Goal: Task Accomplishment & Management: Manage account settings

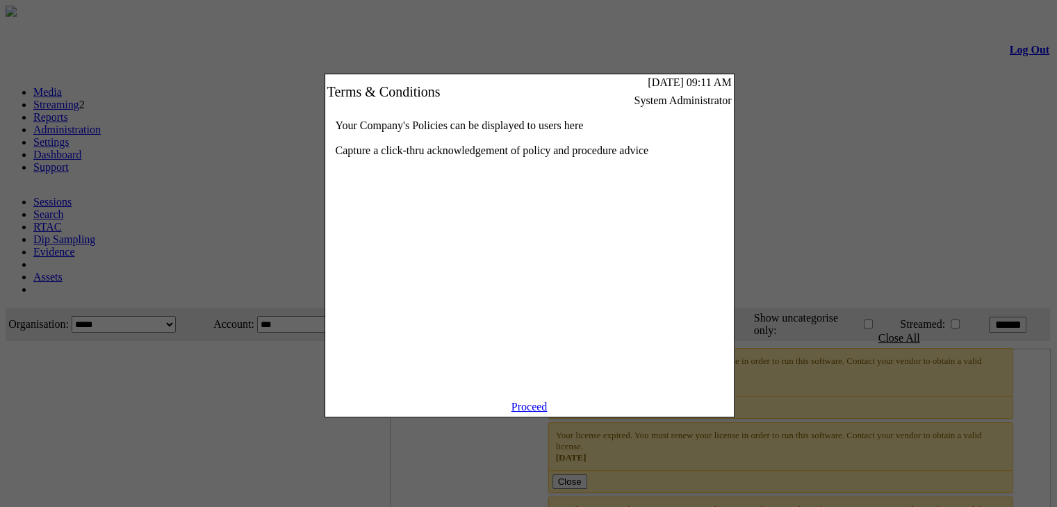
click at [536, 413] on link "Proceed" at bounding box center [529, 407] width 36 height 12
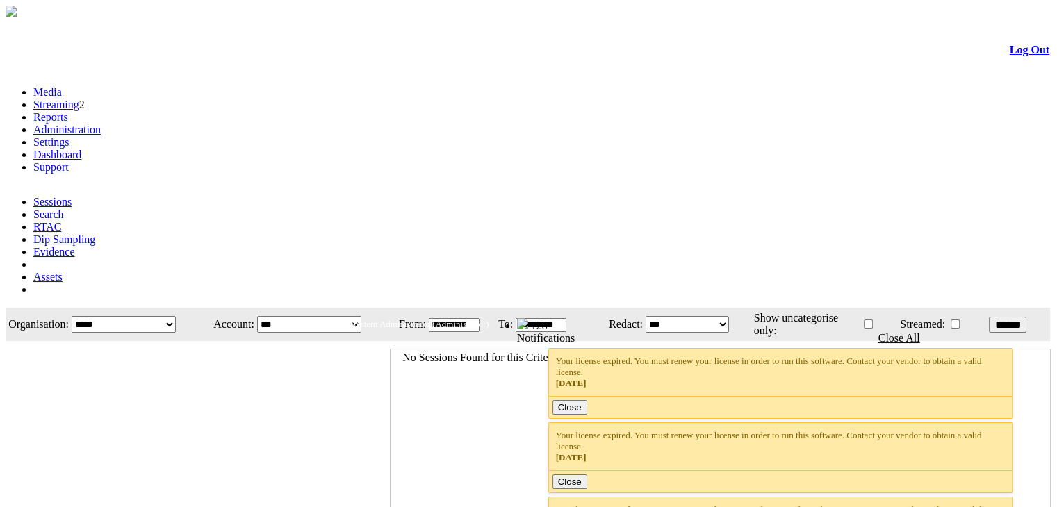
click at [101, 124] on link "Administration" at bounding box center [66, 130] width 67 height 12
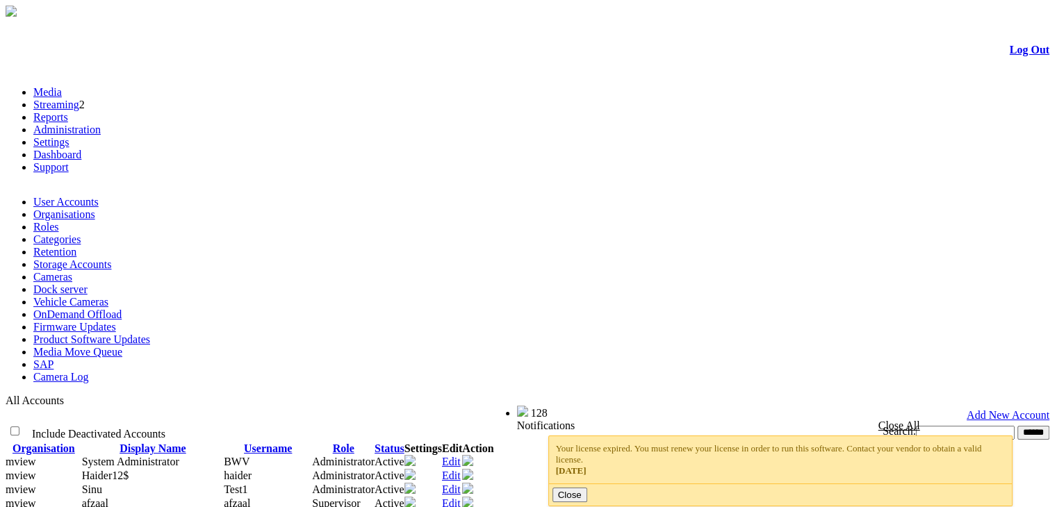
click at [116, 321] on link "Firmware Updates" at bounding box center [74, 327] width 83 height 12
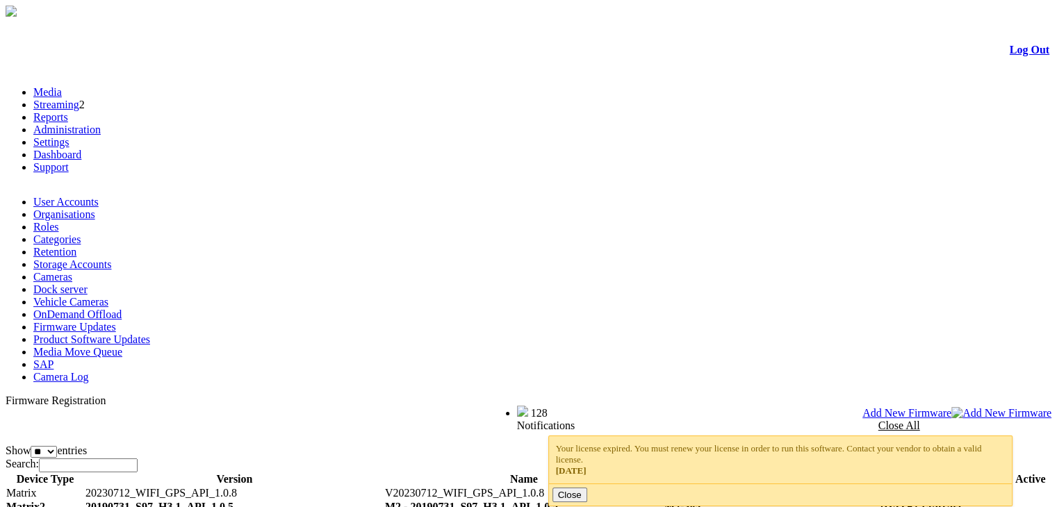
click at [951, 407] on span "Add New Firmware" at bounding box center [906, 413] width 89 height 12
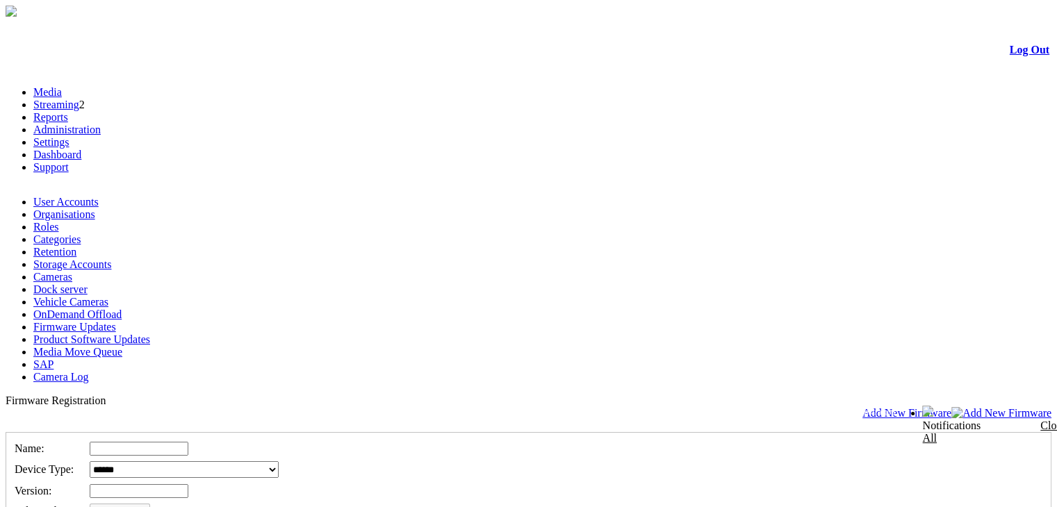
click at [150, 334] on link "Product Software Updates" at bounding box center [91, 340] width 117 height 12
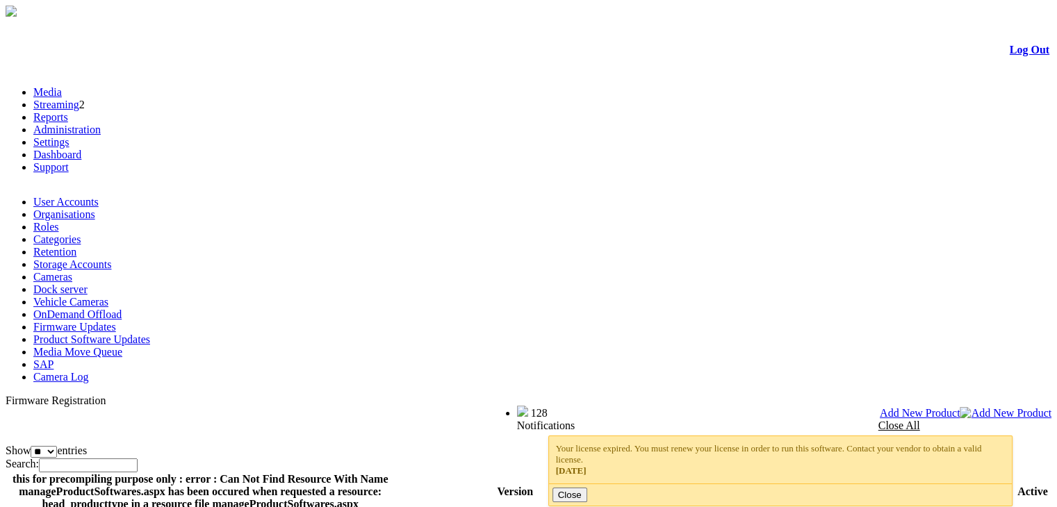
click at [960, 407] on span "Add New Product" at bounding box center [920, 413] width 81 height 12
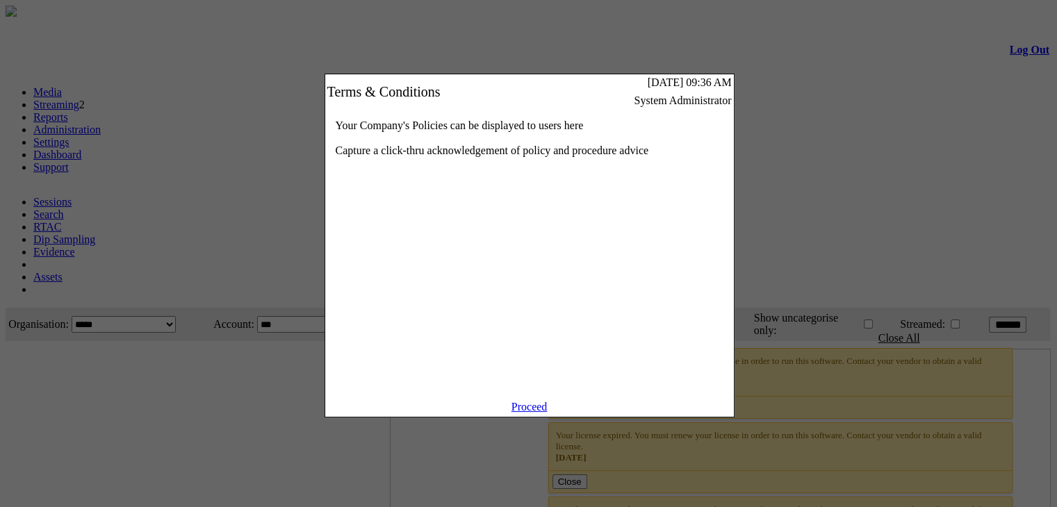
click at [533, 412] on link "Proceed" at bounding box center [529, 407] width 36 height 12
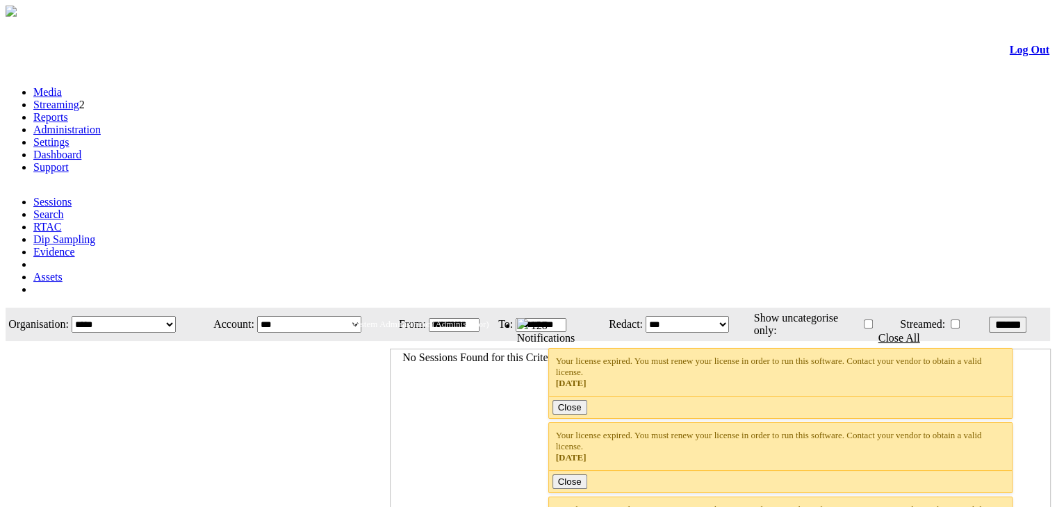
click at [101, 124] on link "Administration" at bounding box center [66, 130] width 67 height 12
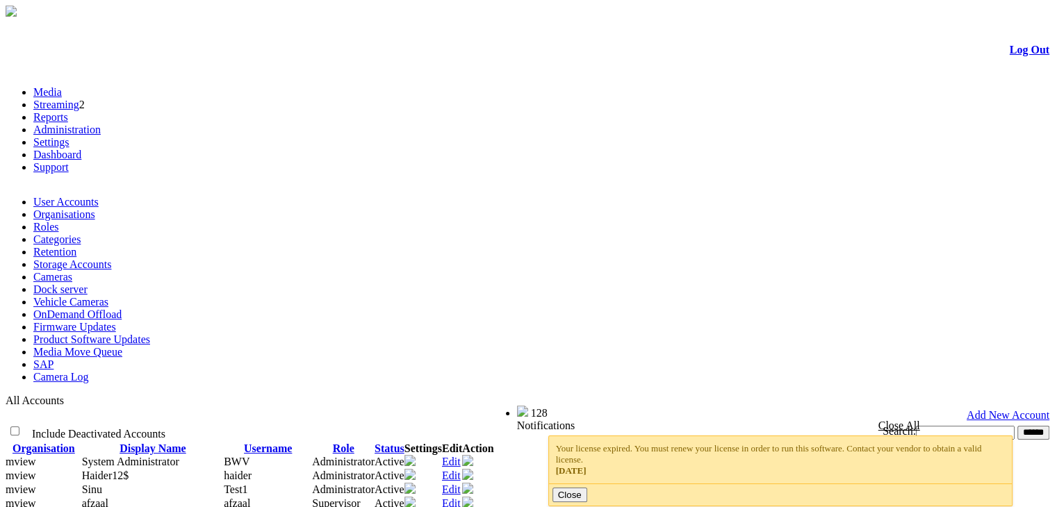
click at [150, 334] on link "Product Software Updates" at bounding box center [91, 340] width 117 height 12
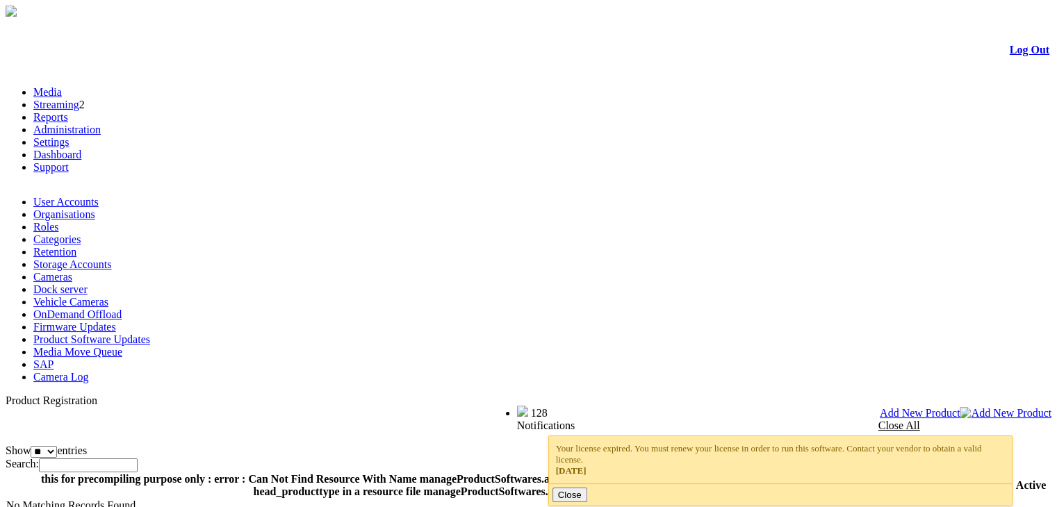
click at [960, 407] on span "Add New Product" at bounding box center [920, 413] width 81 height 12
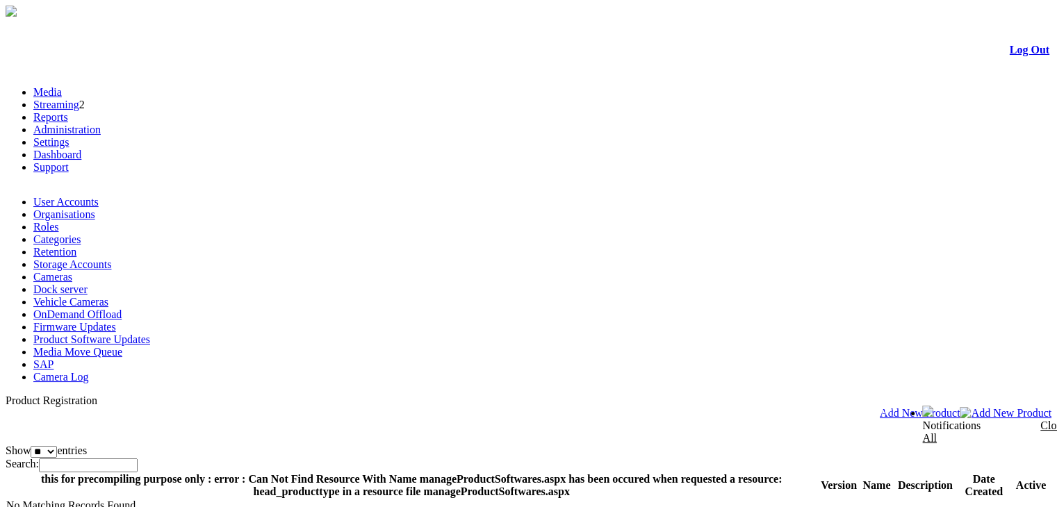
click at [960, 407] on span "Add New Product" at bounding box center [920, 413] width 81 height 12
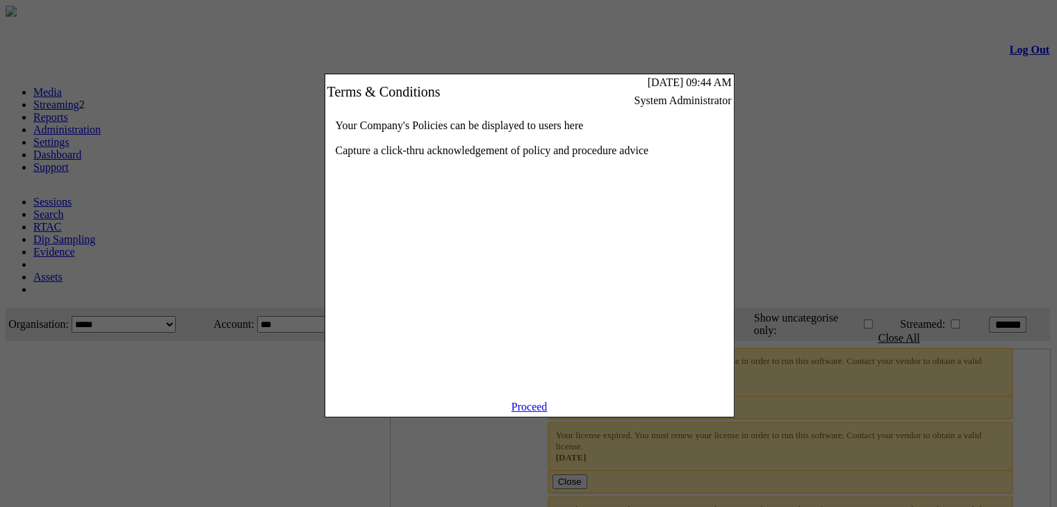
click at [518, 413] on link "Proceed" at bounding box center [529, 407] width 36 height 12
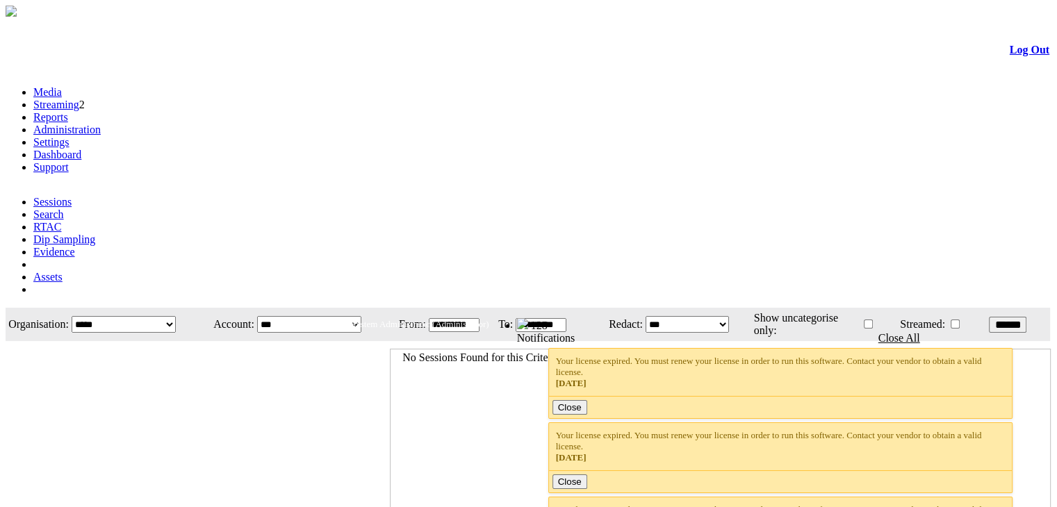
click at [101, 124] on link "Administration" at bounding box center [66, 130] width 67 height 12
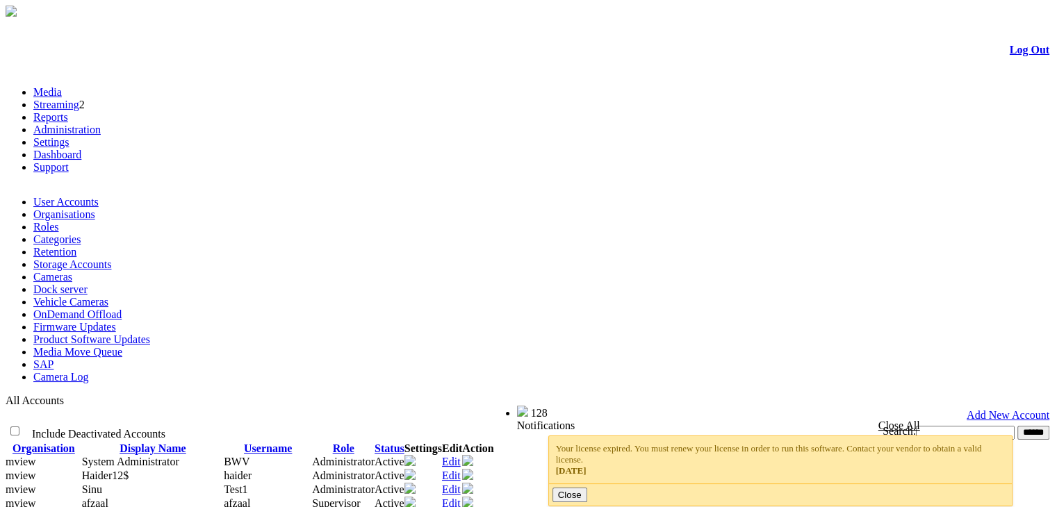
click at [150, 334] on link "Product Software Updates" at bounding box center [91, 340] width 117 height 12
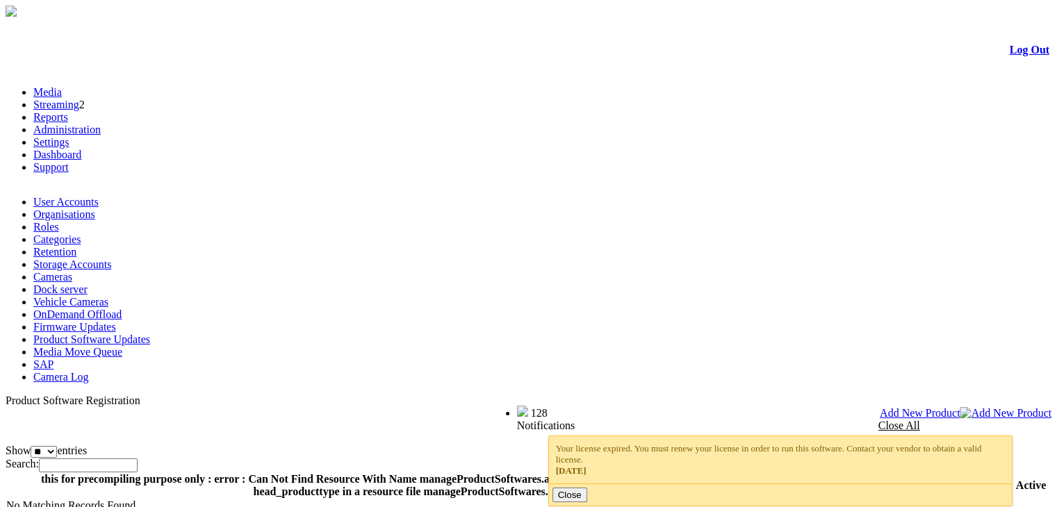
click at [965, 395] on div "**********" at bounding box center [529, 466] width 1046 height 143
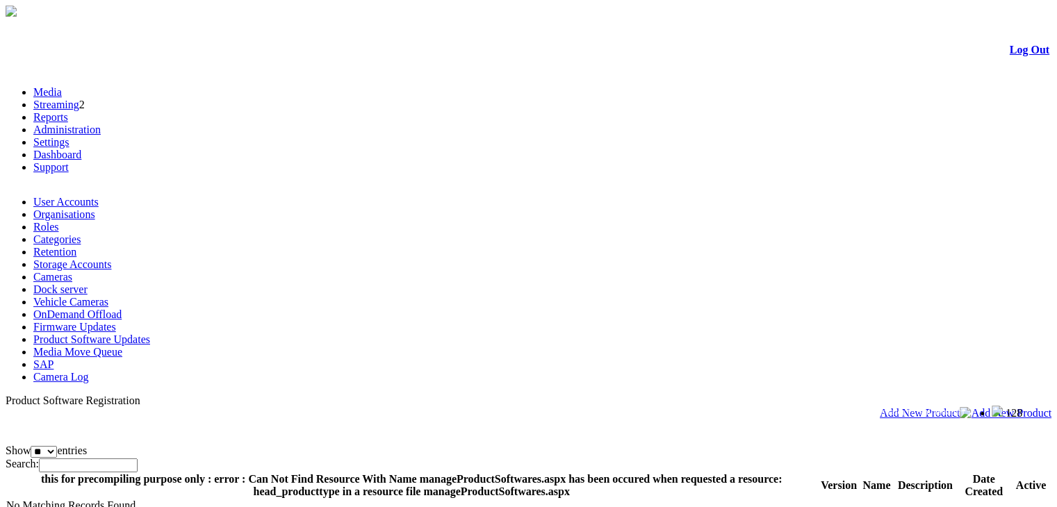
click at [960, 407] on span "Add New Product" at bounding box center [920, 413] width 81 height 12
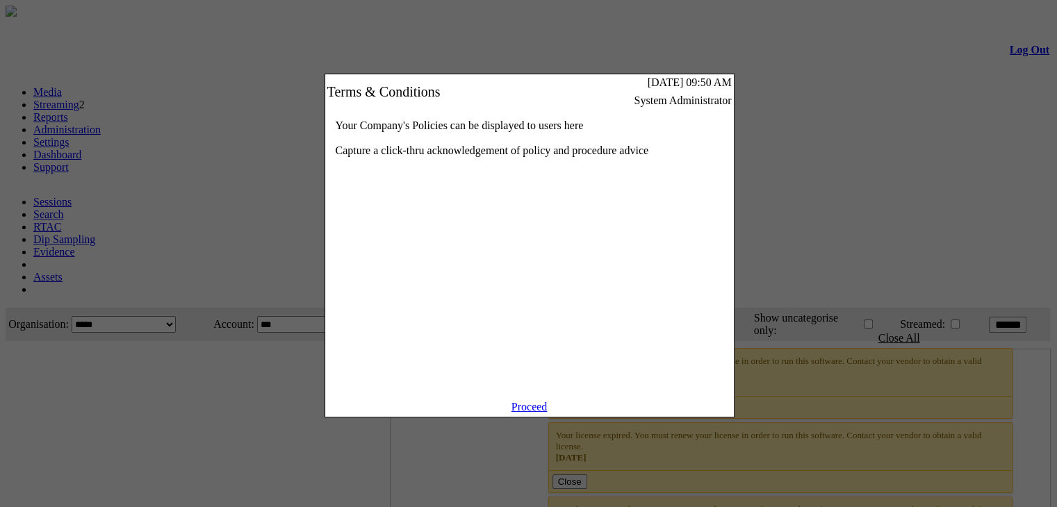
click at [521, 413] on link "Proceed" at bounding box center [529, 407] width 36 height 12
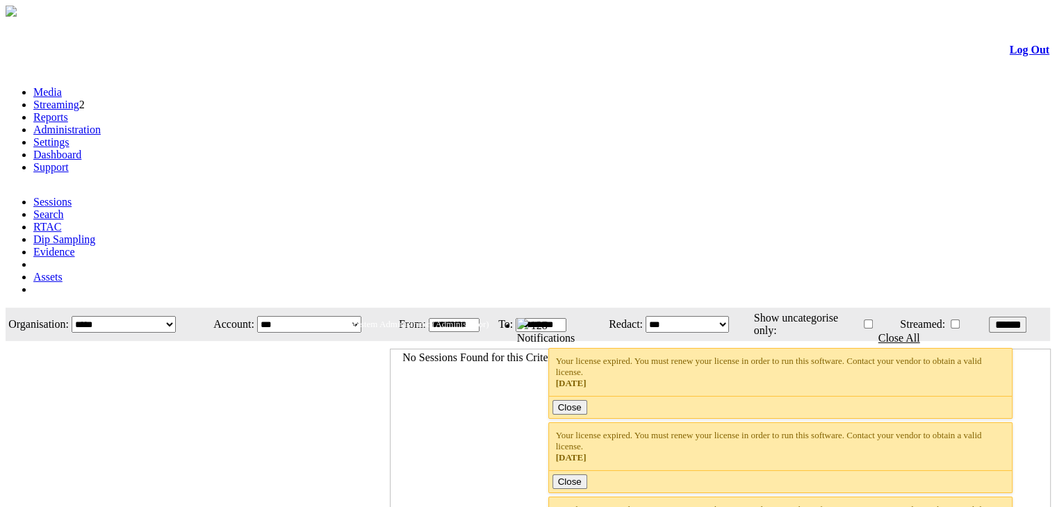
click at [101, 124] on link "Administration" at bounding box center [66, 130] width 67 height 12
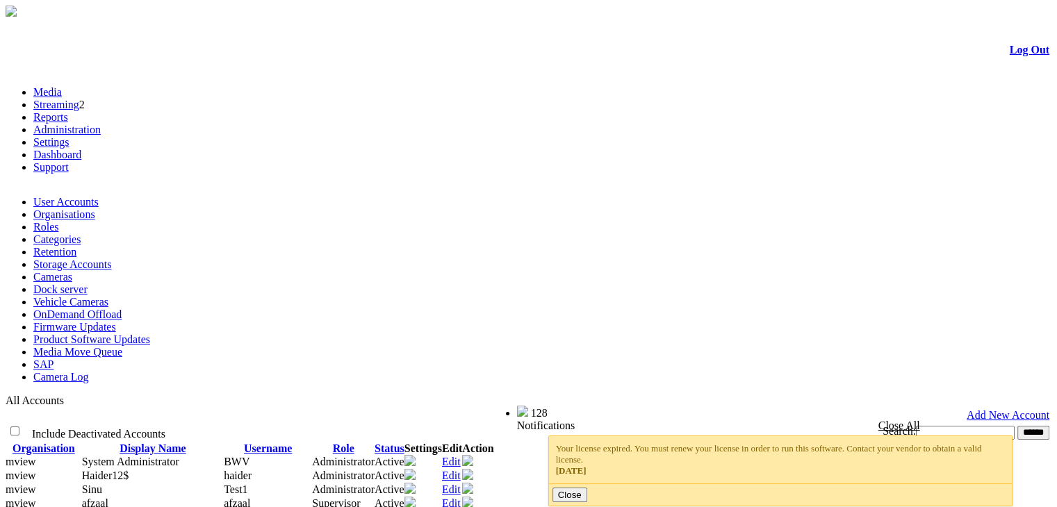
click at [150, 334] on link "Product Software Updates" at bounding box center [91, 340] width 117 height 12
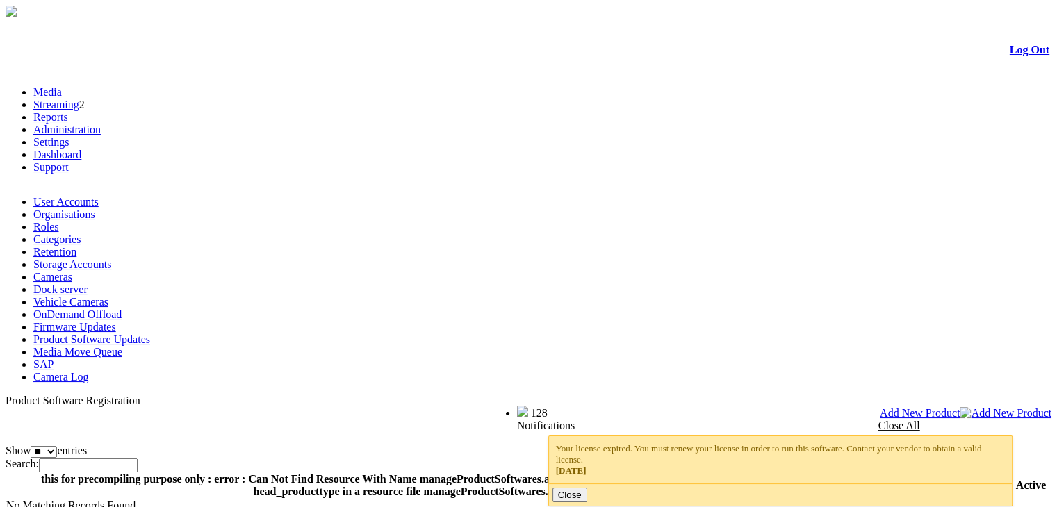
click at [960, 407] on span "Add New Product" at bounding box center [920, 413] width 81 height 12
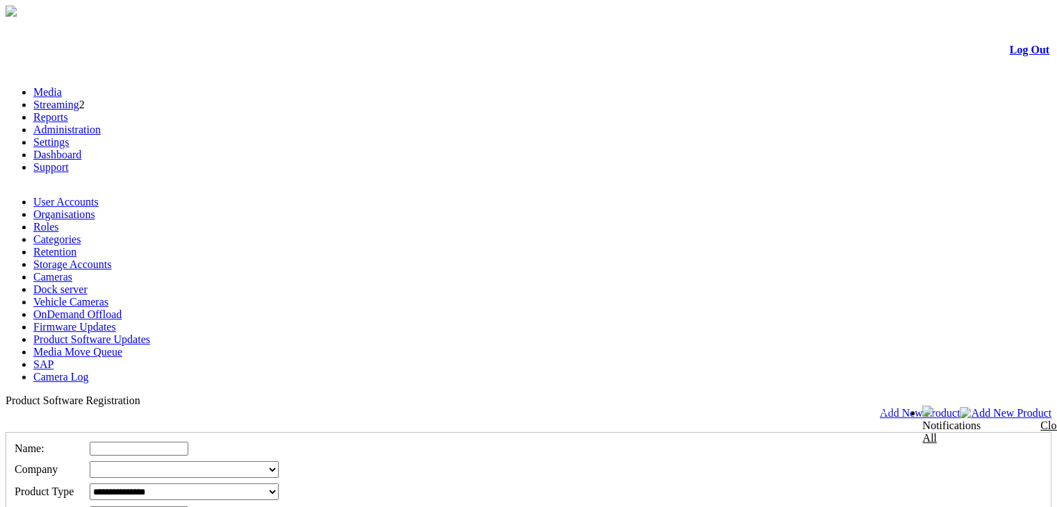
click at [279, 461] on select at bounding box center [184, 469] width 189 height 17
click at [279, 484] on select "**********" at bounding box center [184, 492] width 189 height 17
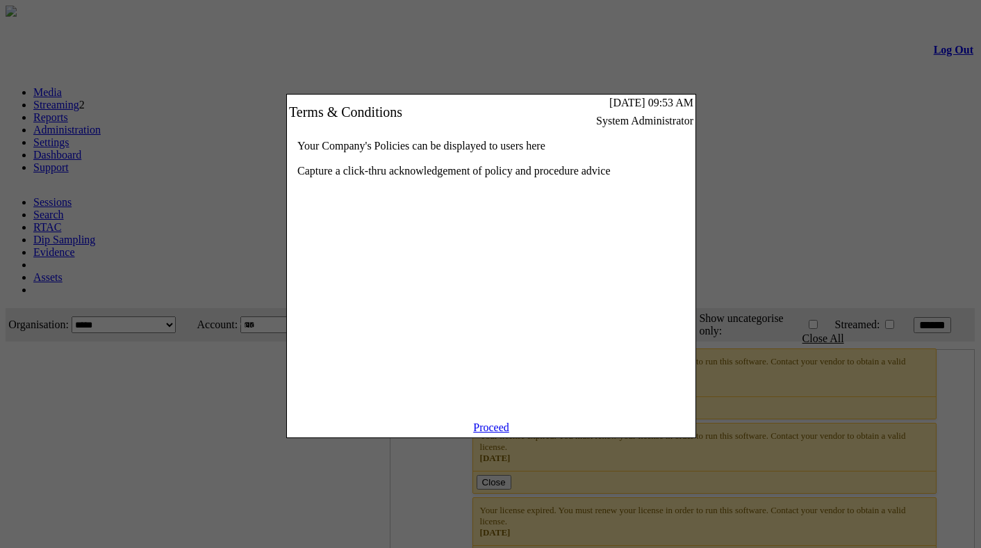
click at [492, 433] on link "Proceed" at bounding box center [491, 427] width 36 height 12
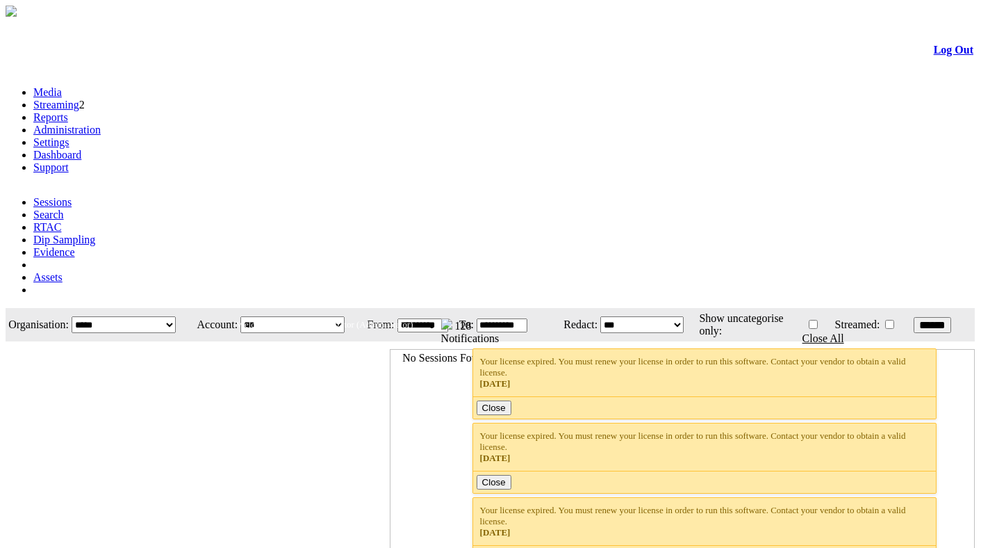
click at [64, 208] on link "Search" at bounding box center [48, 214] width 31 height 12
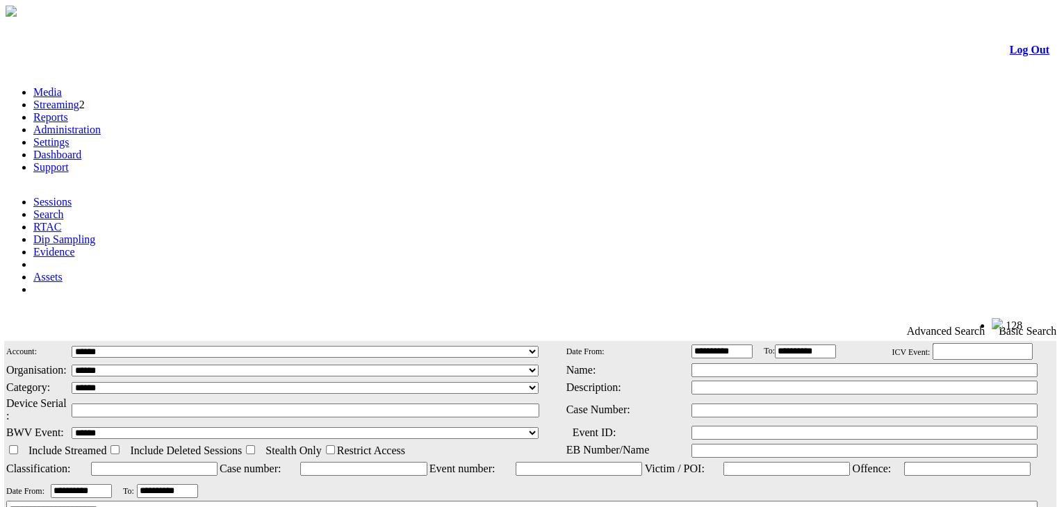
click at [946, 325] on span "Advanced Search" at bounding box center [946, 331] width 78 height 13
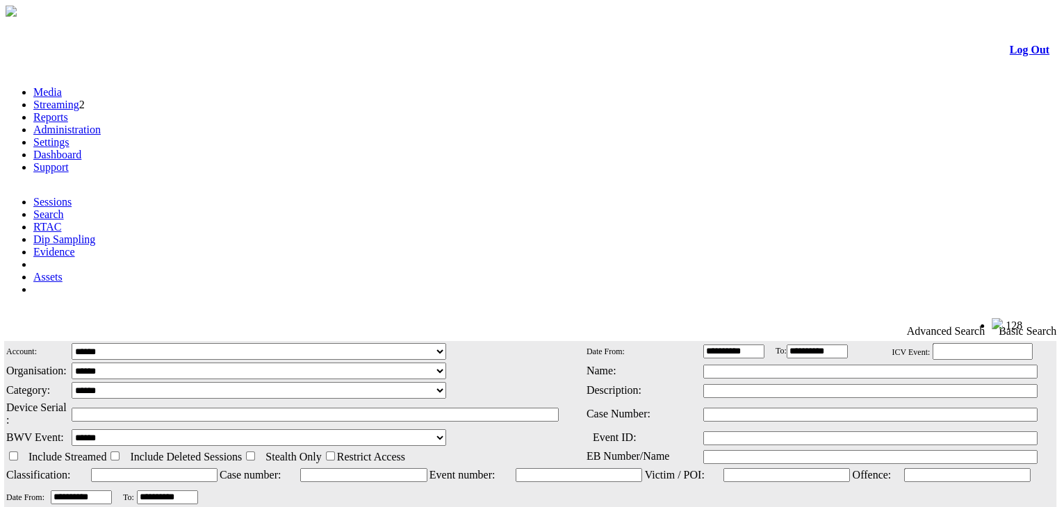
click at [245, 363] on select "**********" at bounding box center [259, 371] width 375 height 17
click at [101, 124] on link "Administration" at bounding box center [66, 130] width 67 height 12
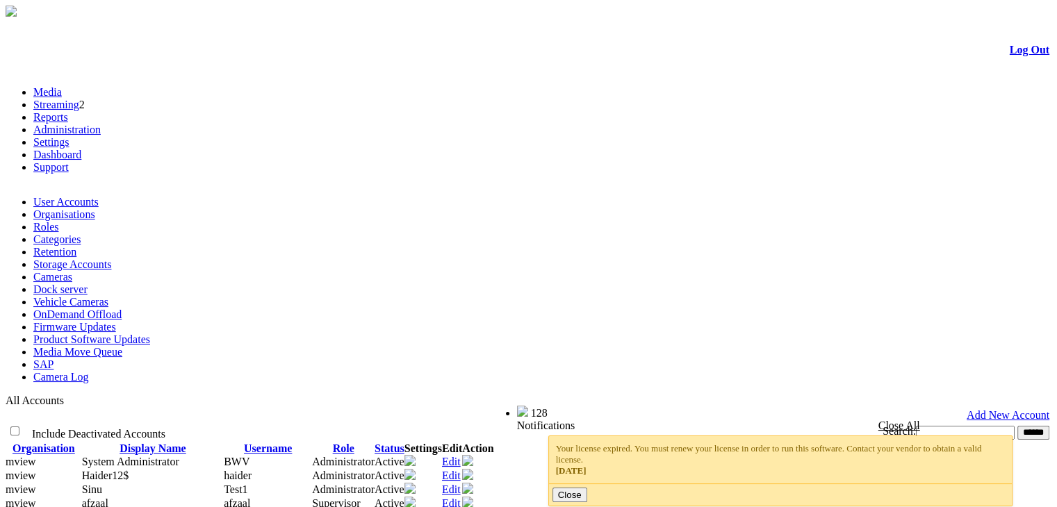
click at [150, 334] on link "Product Software Updates" at bounding box center [91, 340] width 117 height 12
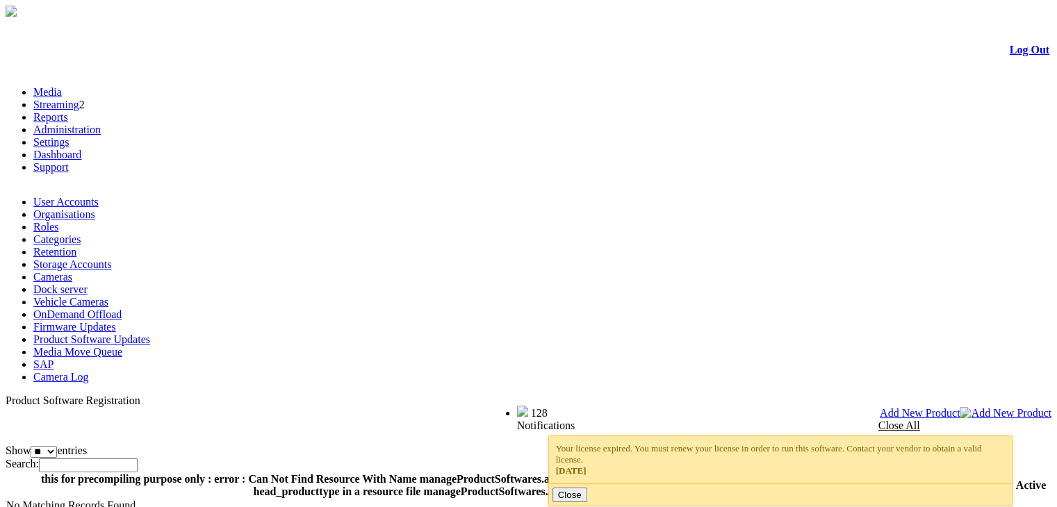
click at [960, 407] on span "Add New Product" at bounding box center [920, 413] width 81 height 12
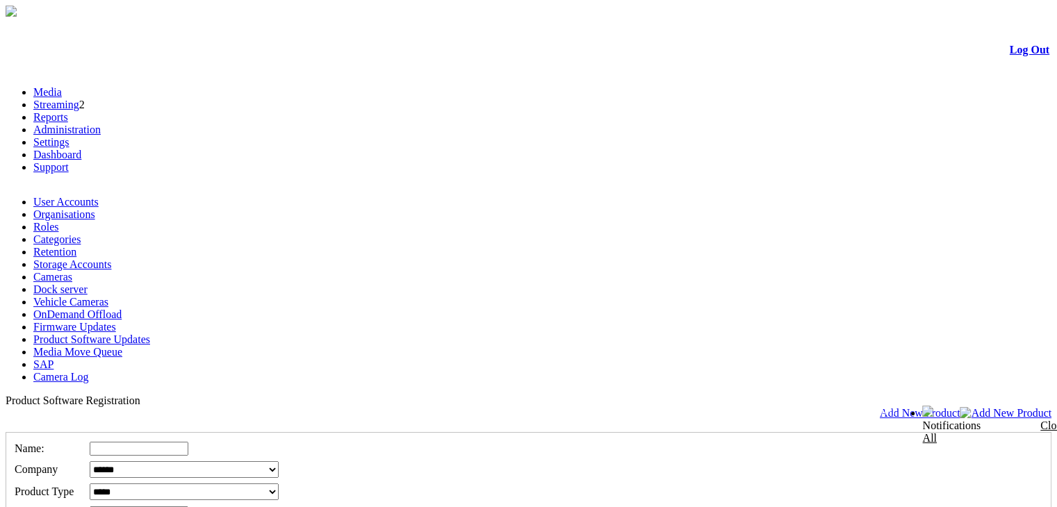
click at [279, 461] on select "**********" at bounding box center [184, 469] width 189 height 17
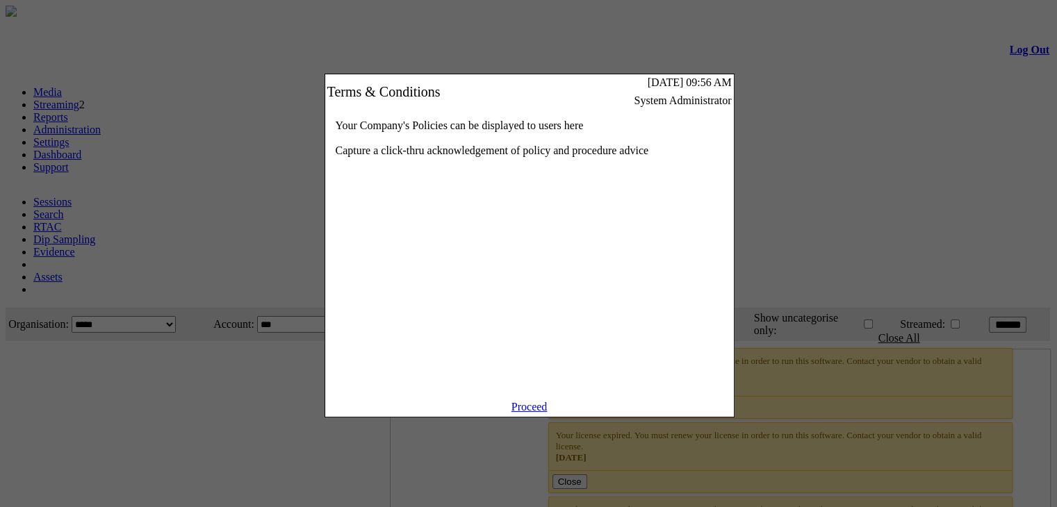
click at [537, 413] on link "Proceed" at bounding box center [529, 407] width 36 height 12
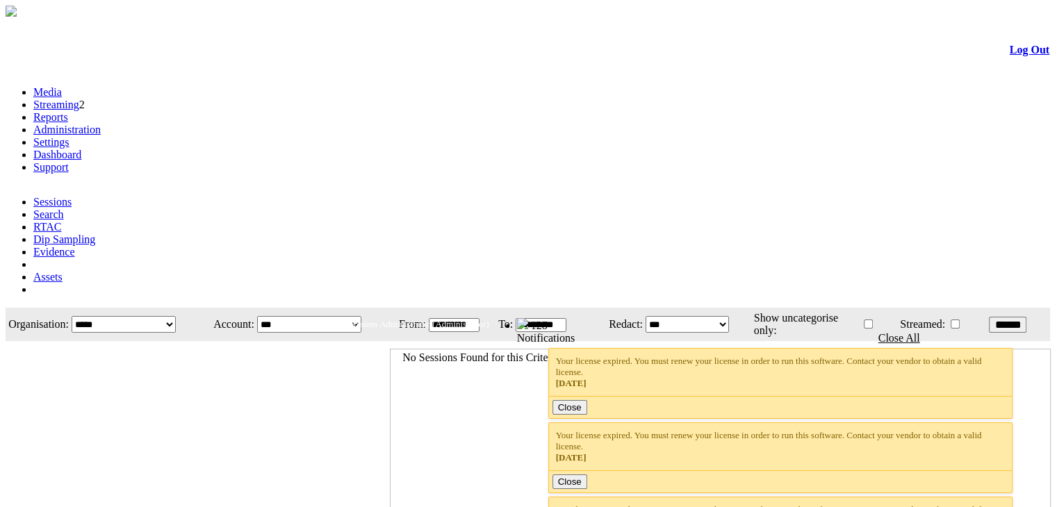
click at [101, 124] on link "Administration" at bounding box center [66, 130] width 67 height 12
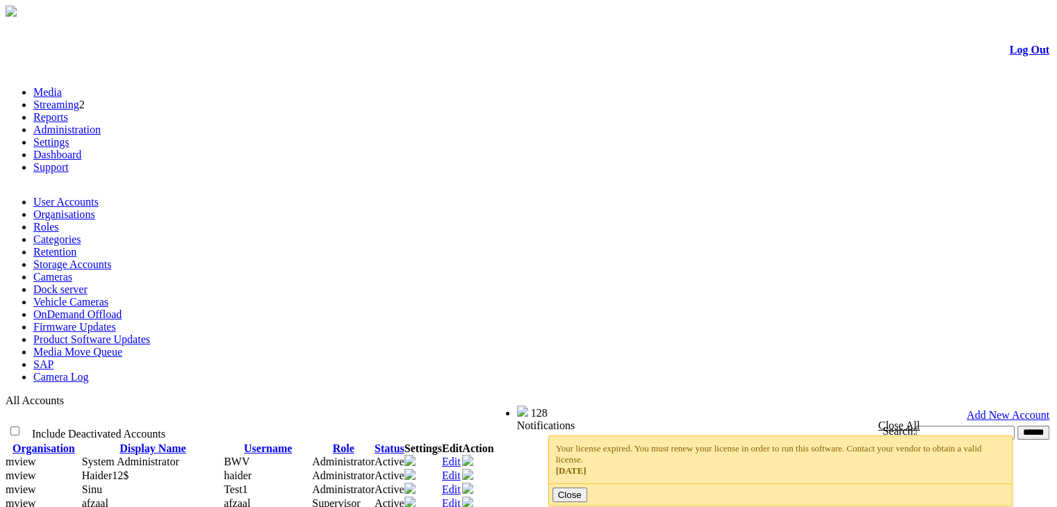
click at [150, 334] on link "Product Software Updates" at bounding box center [91, 340] width 117 height 12
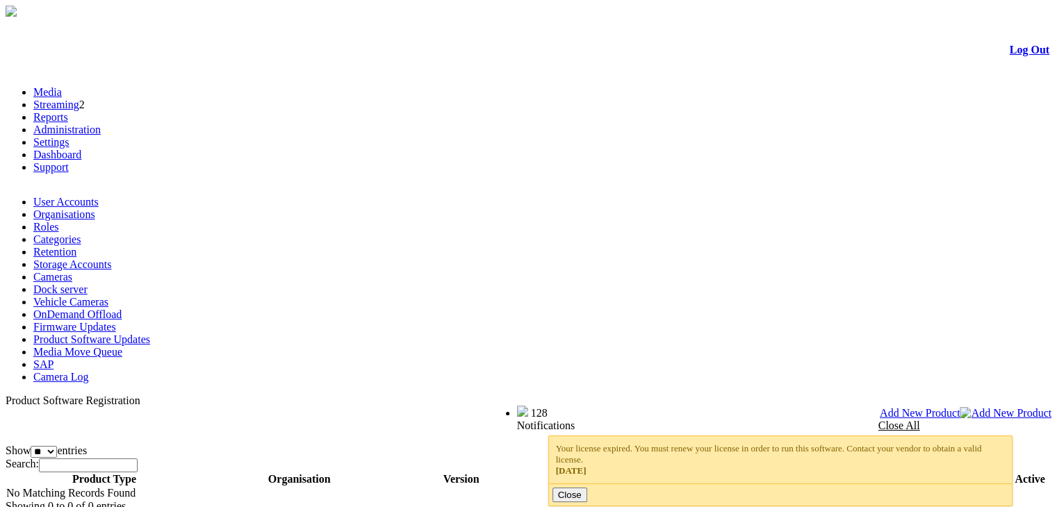
click at [202, 473] on th "Product Type" at bounding box center [104, 480] width 197 height 14
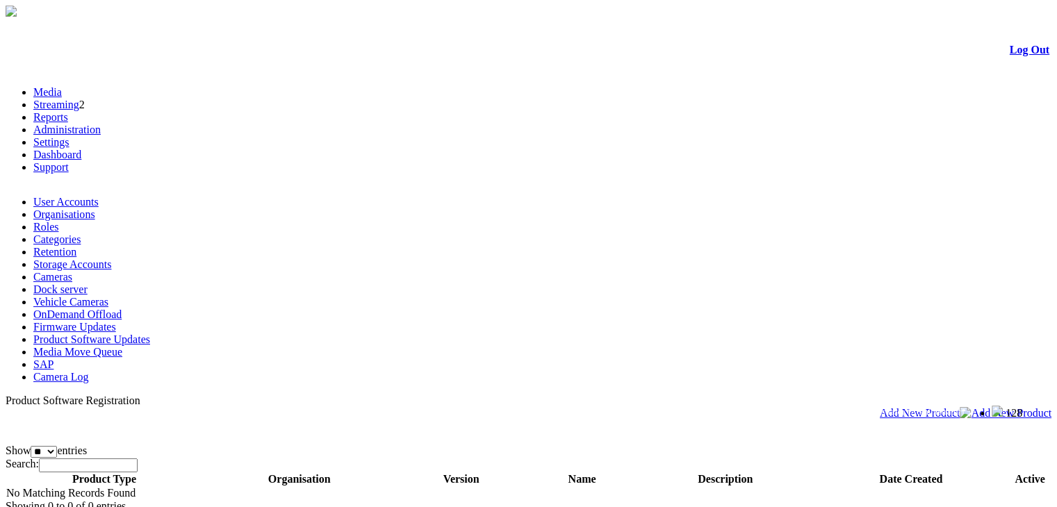
click at [203, 473] on th "Product Type" at bounding box center [104, 480] width 197 height 14
click at [960, 407] on span "Add New Product" at bounding box center [920, 413] width 81 height 12
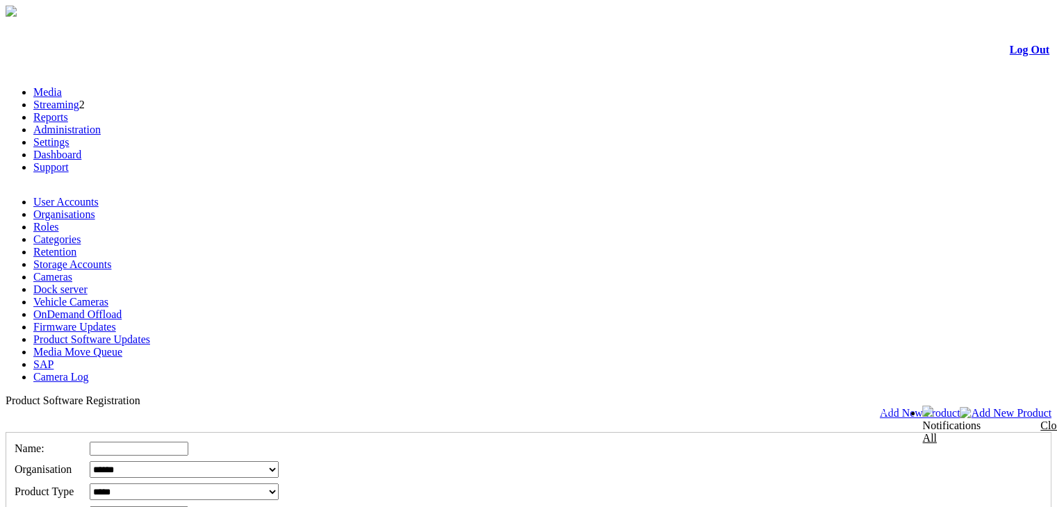
click at [1012, 56] on link "Log Out" at bounding box center [1030, 50] width 40 height 12
